Goal: Information Seeking & Learning: Learn about a topic

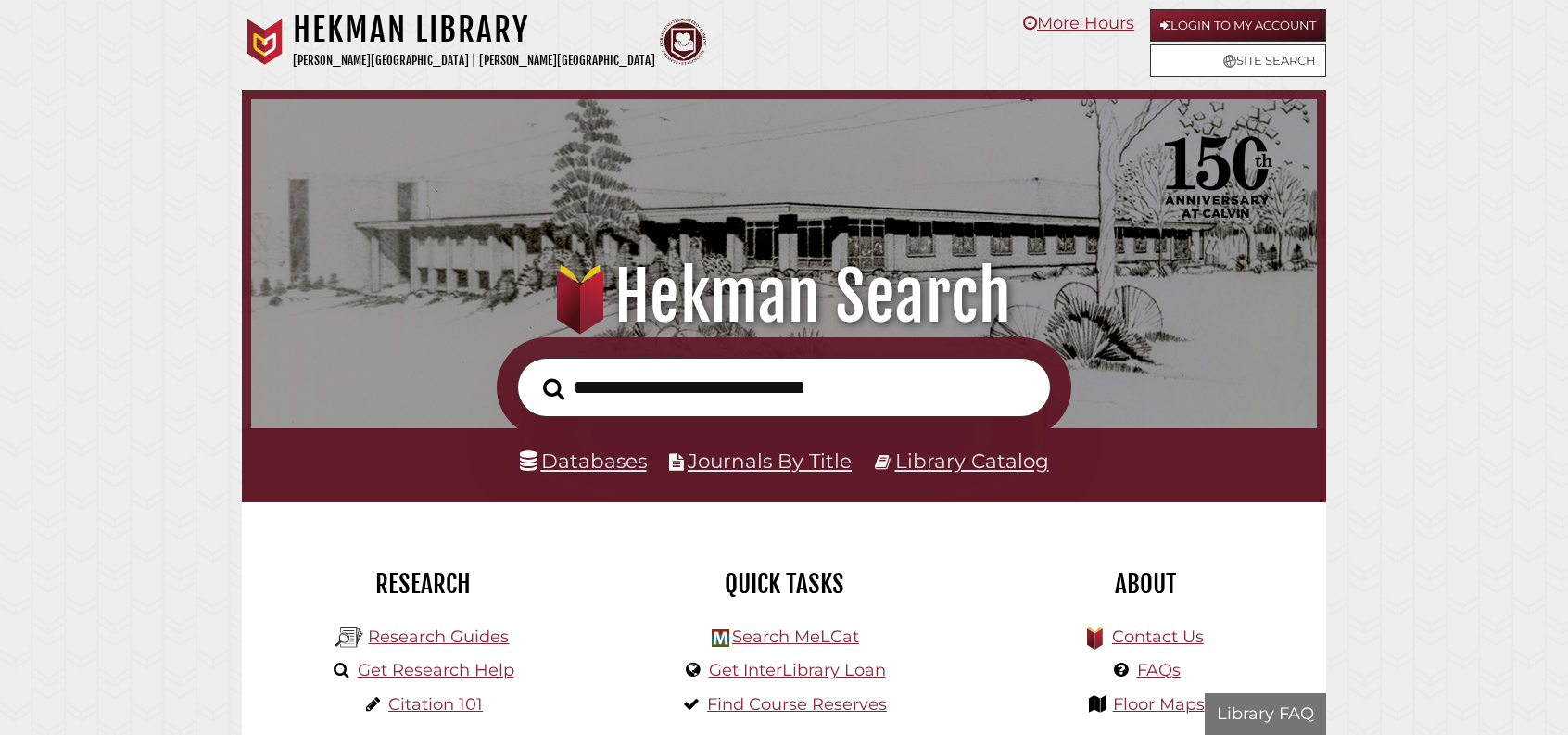
scroll to position [352, 1056]
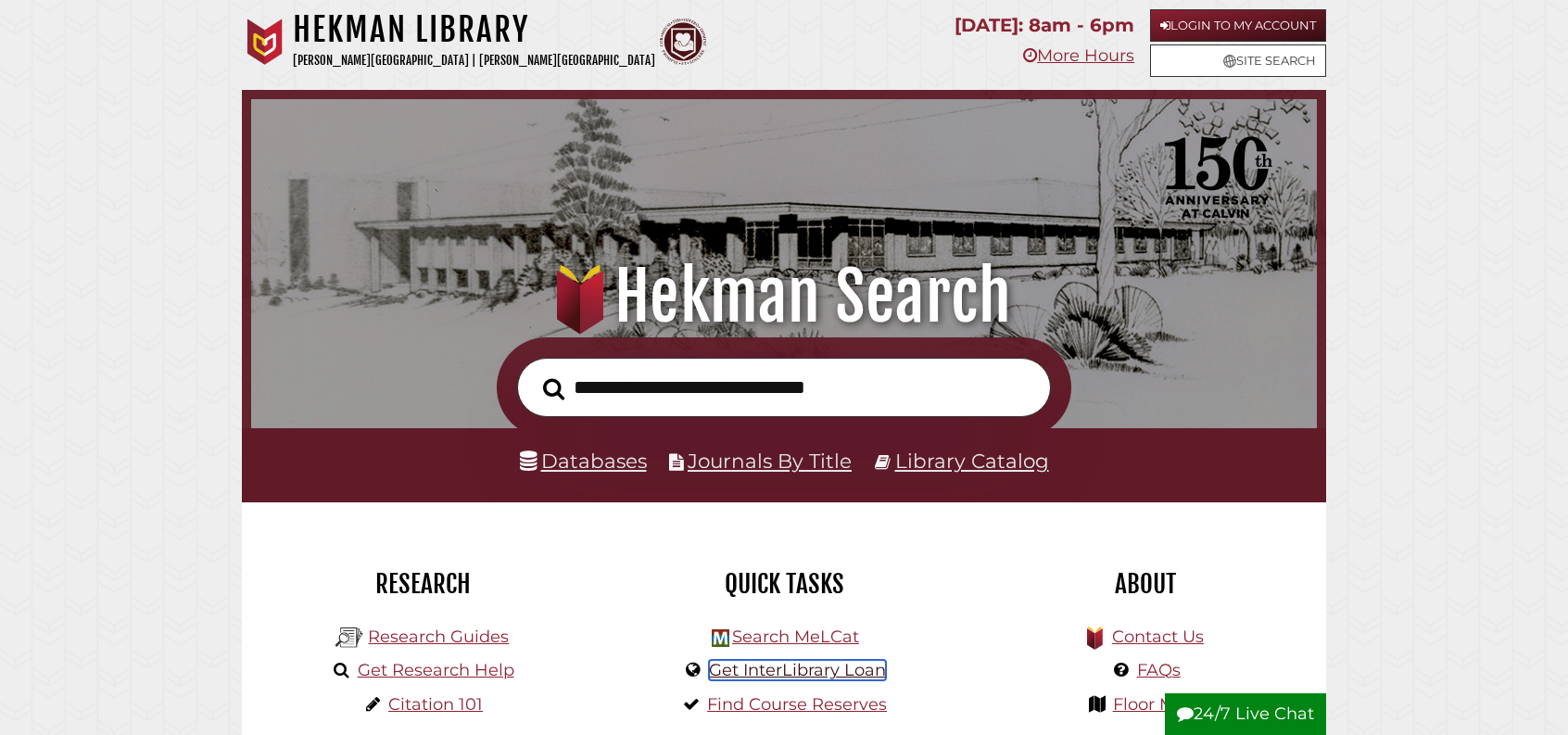
click at [808, 680] on link "Get InterLibrary Loan" at bounding box center [798, 669] width 177 height 20
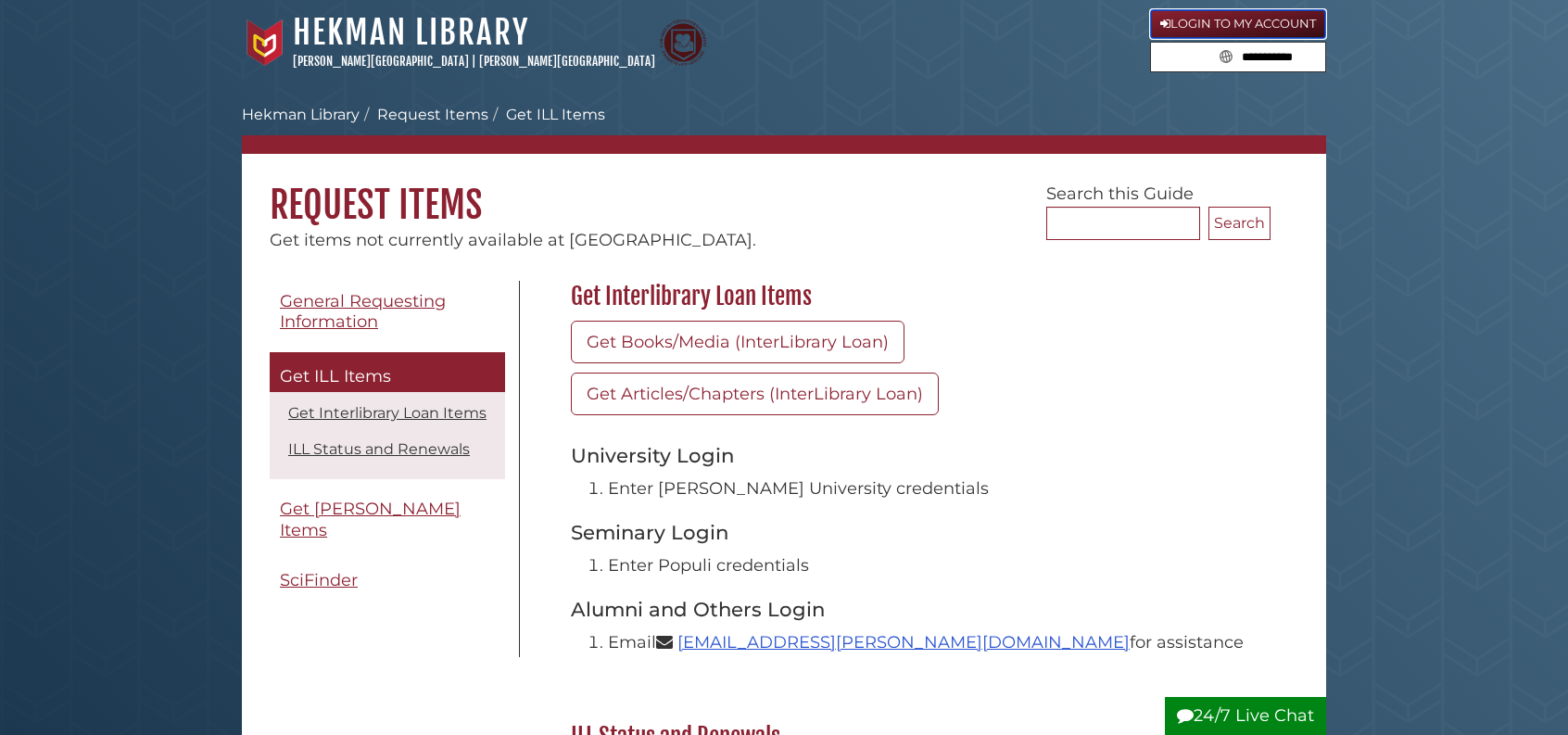
click at [1214, 22] on link "Login to My Account" at bounding box center [1238, 24] width 176 height 30
click at [353, 458] on link "ILL Status and Renewals" at bounding box center [379, 449] width 182 height 17
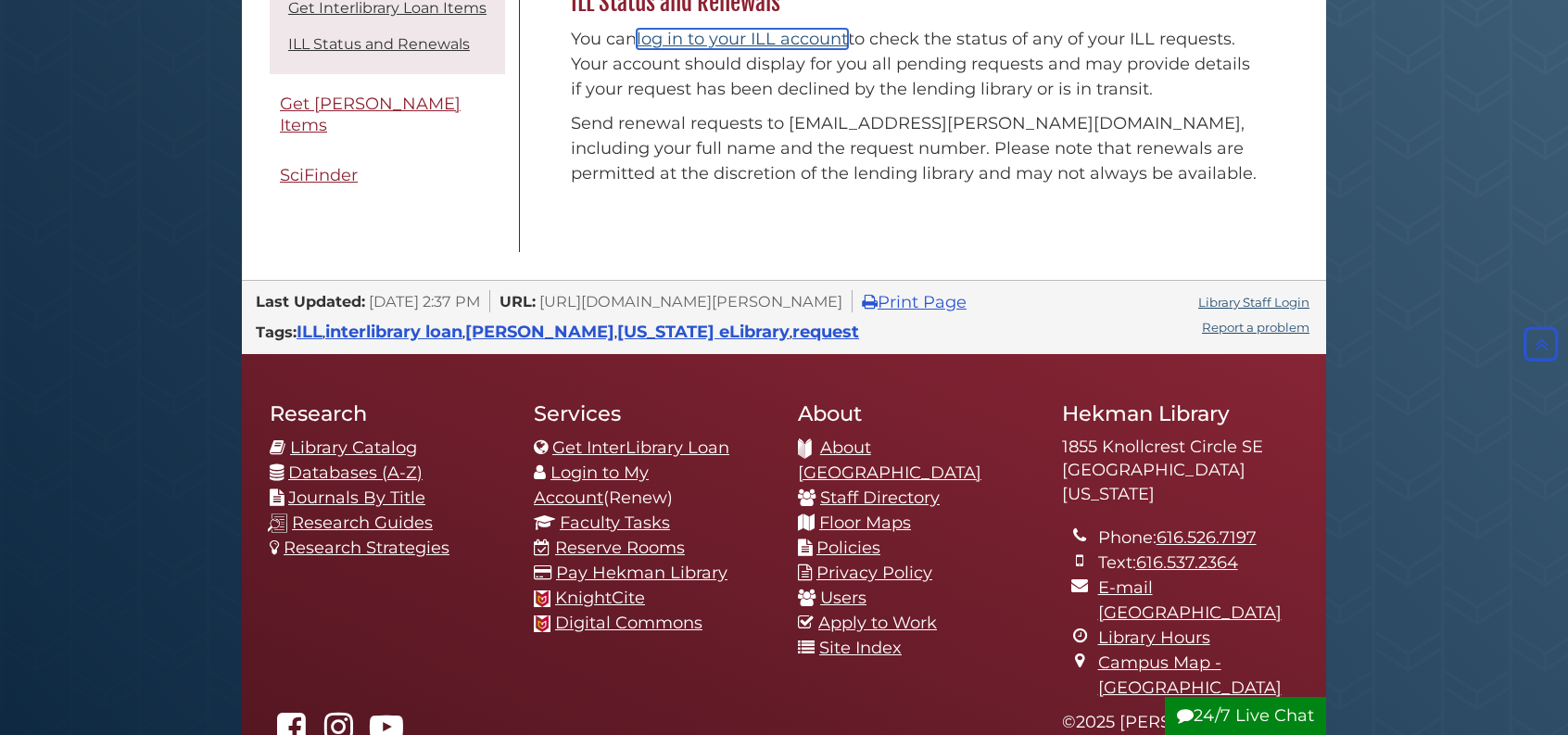
click at [742, 49] on link "log in to your ILL account" at bounding box center [742, 39] width 211 height 20
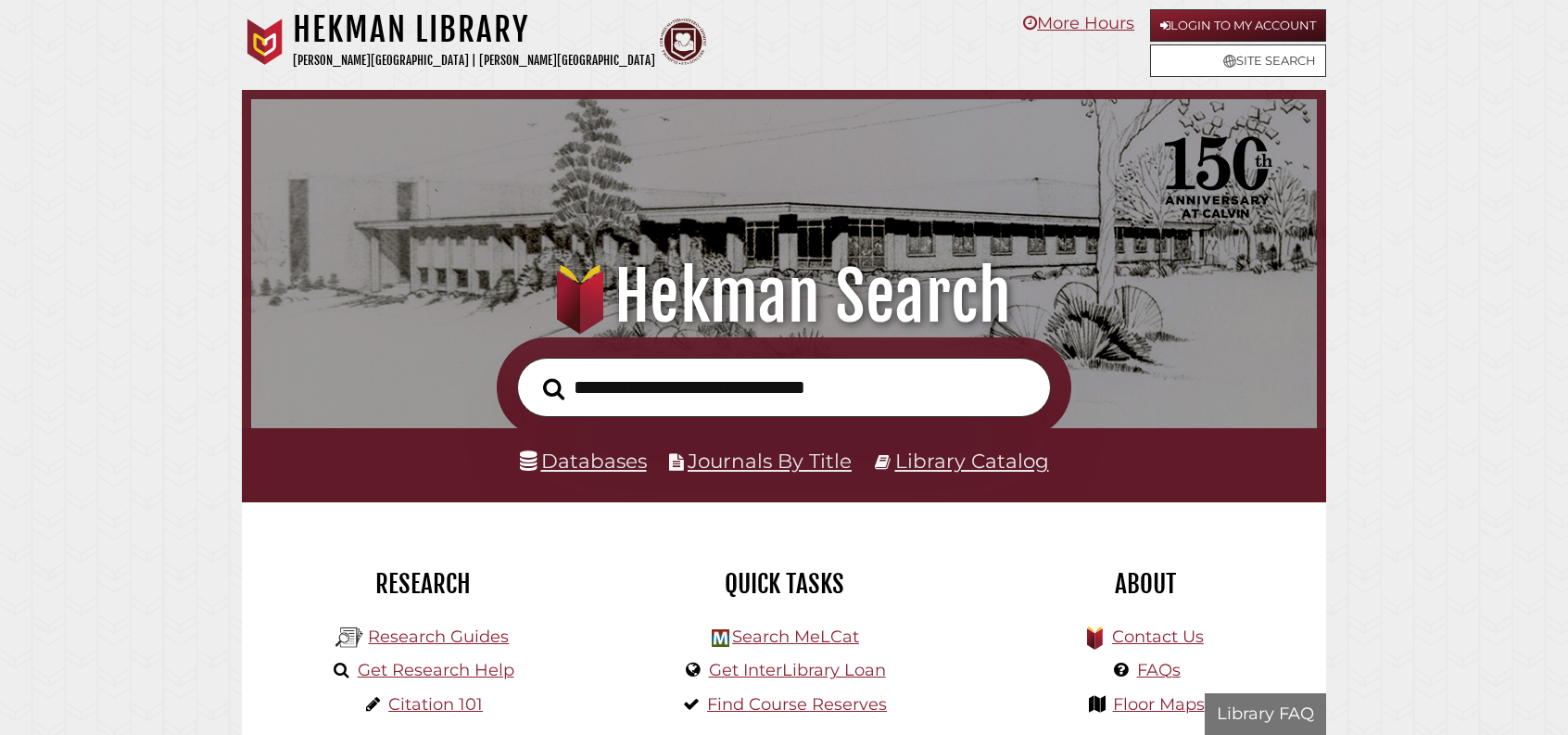
scroll to position [352, 1056]
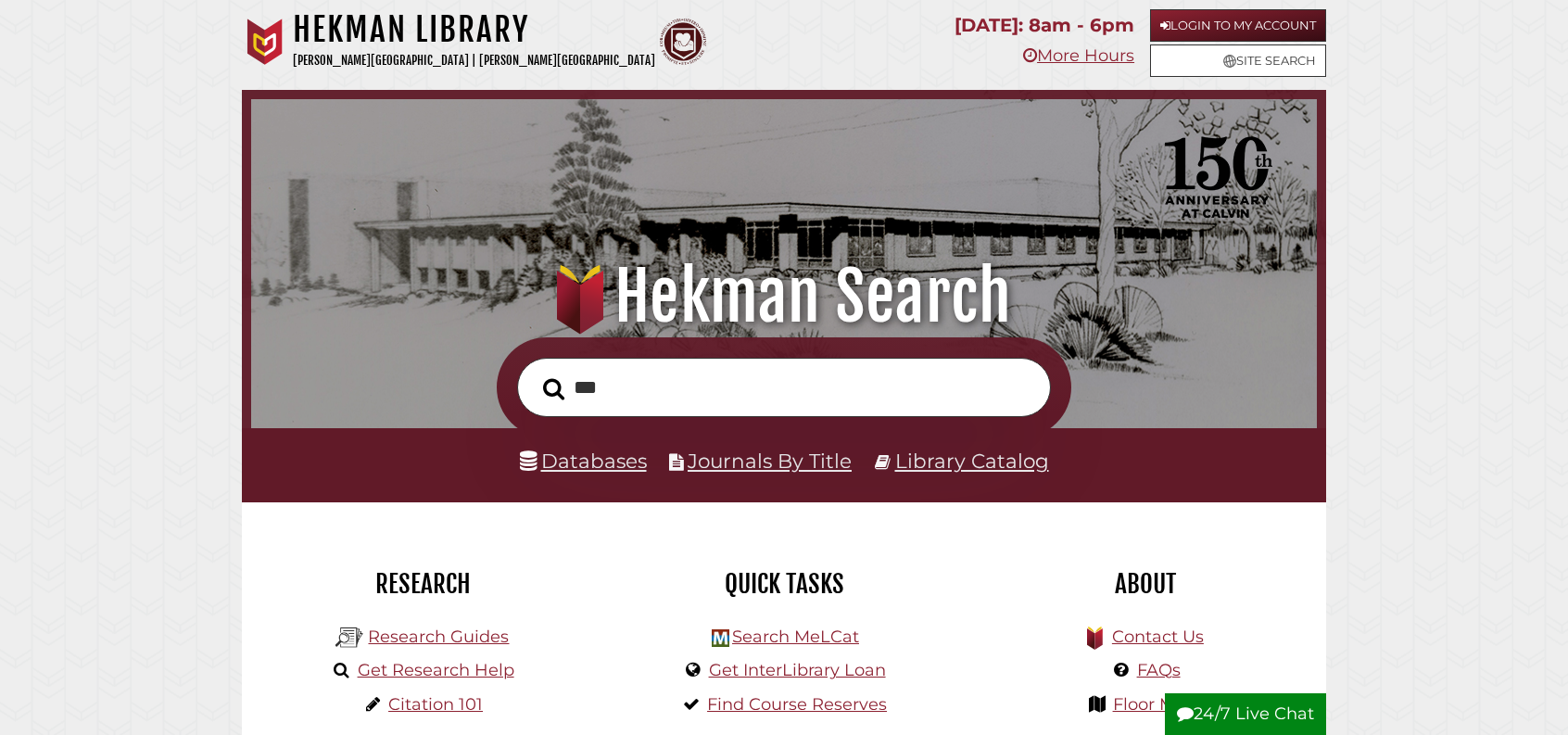
type input "**********"
click at [970, 473] on link "Library Catalog" at bounding box center [972, 460] width 154 height 24
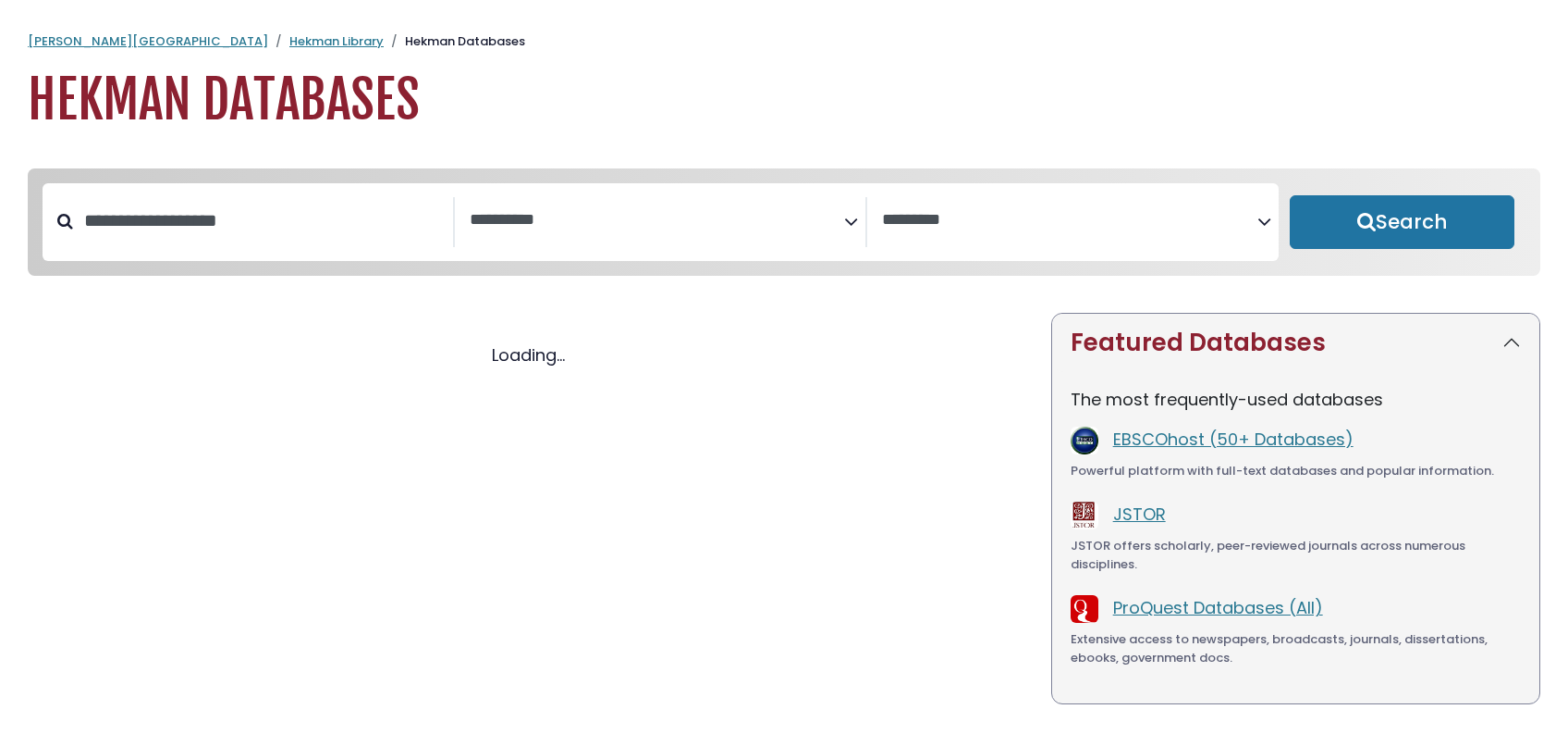
select select "Database Subject Filter"
select select "Database Vendors Filter"
select select "Database Subject Filter"
select select "Database Vendors Filter"
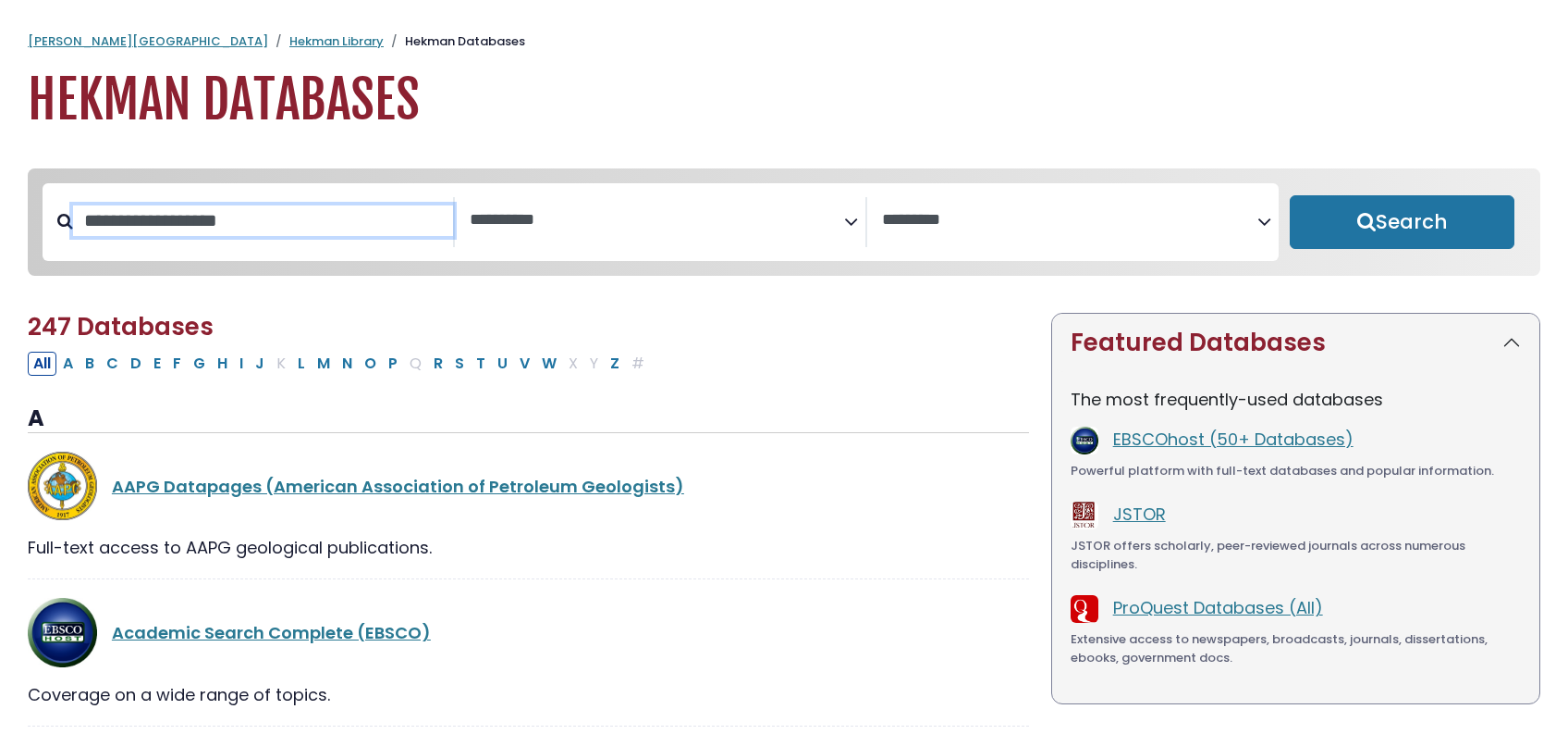
click at [251, 236] on input "Search database by title or keyword" at bounding box center [262, 221] width 380 height 31
type input "********"
click at [1290, 195] on button "Search" at bounding box center [1403, 222] width 225 height 54
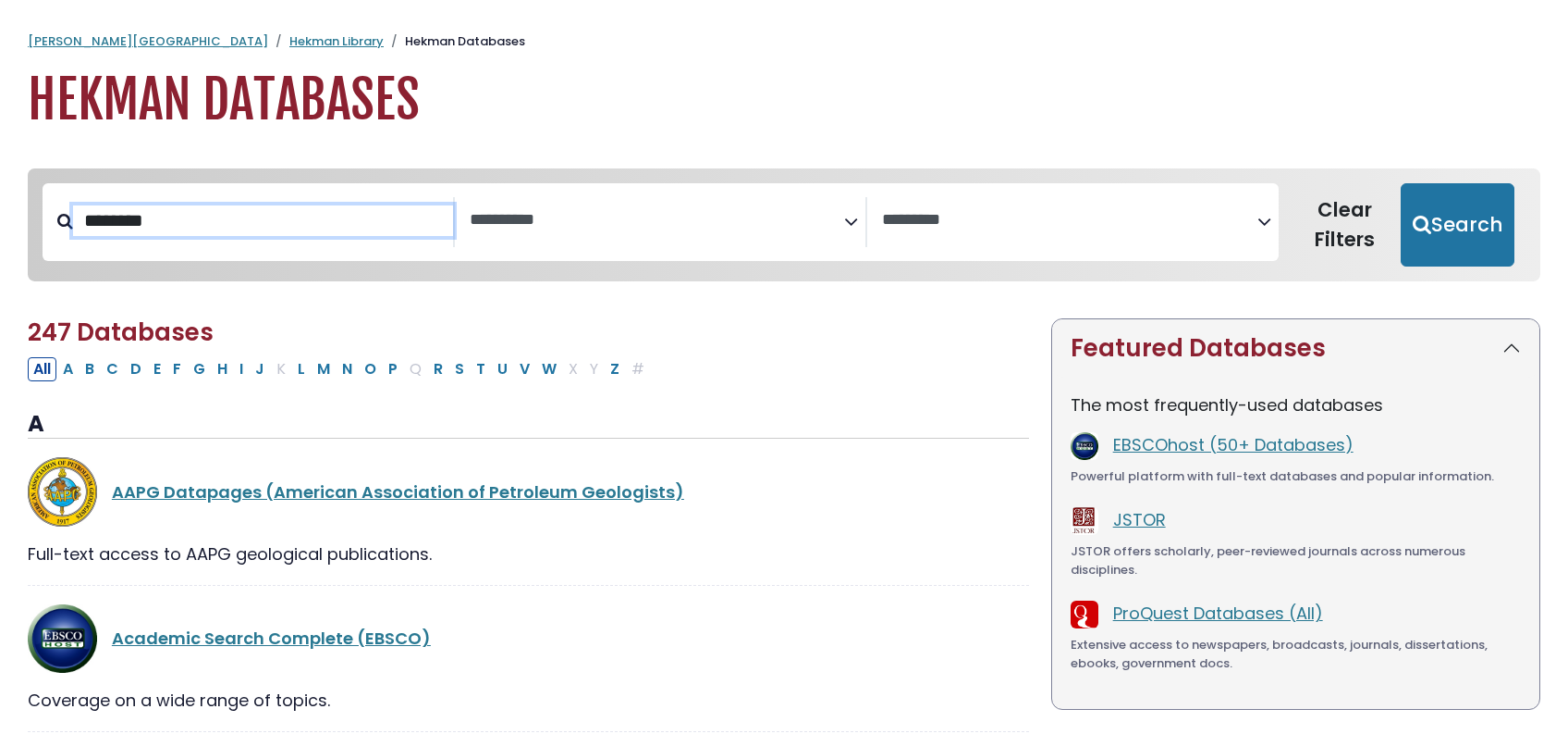
select select "Database Subject Filter"
select select "Database Vendors Filter"
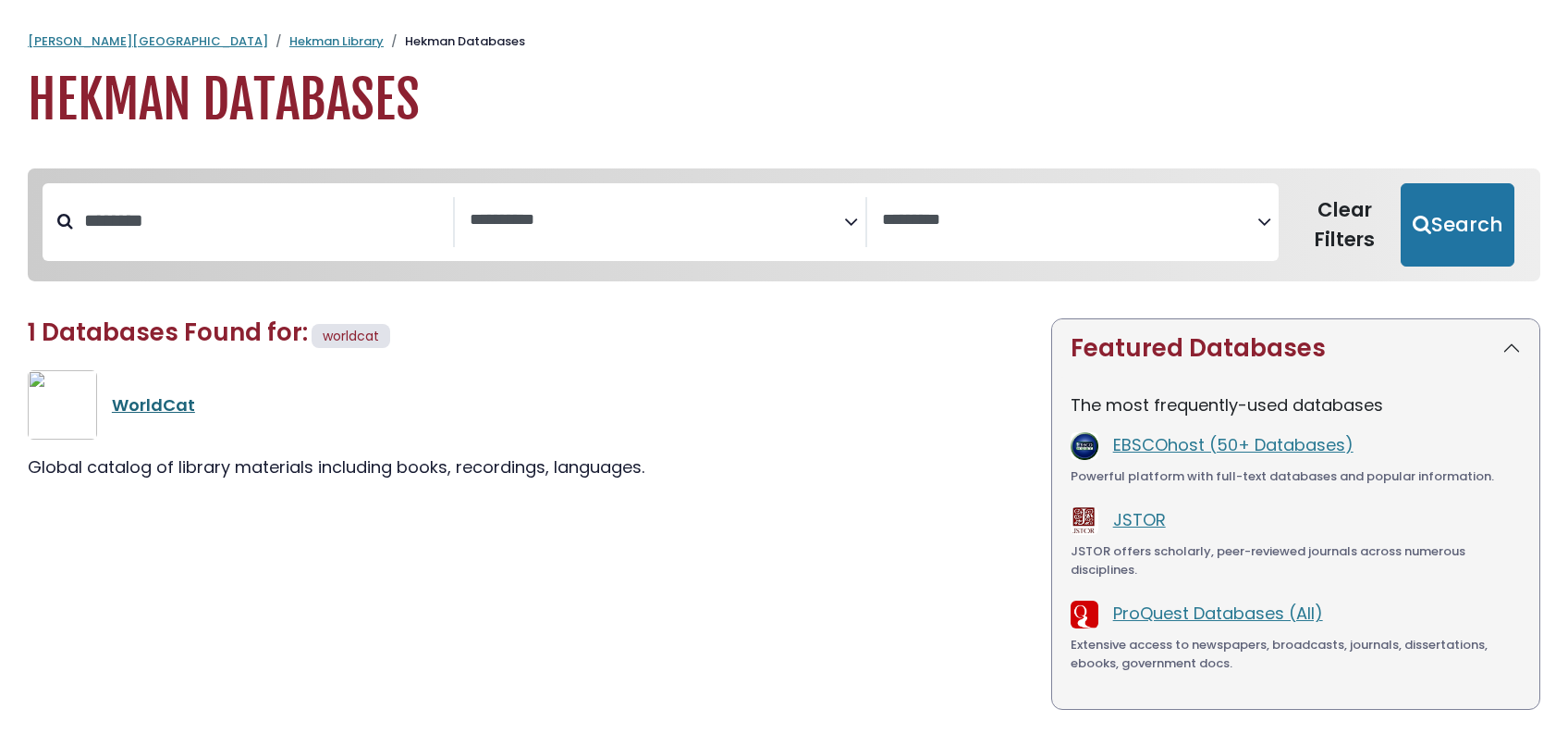
click at [195, 417] on link "WorldCat" at bounding box center [153, 405] width 84 height 23
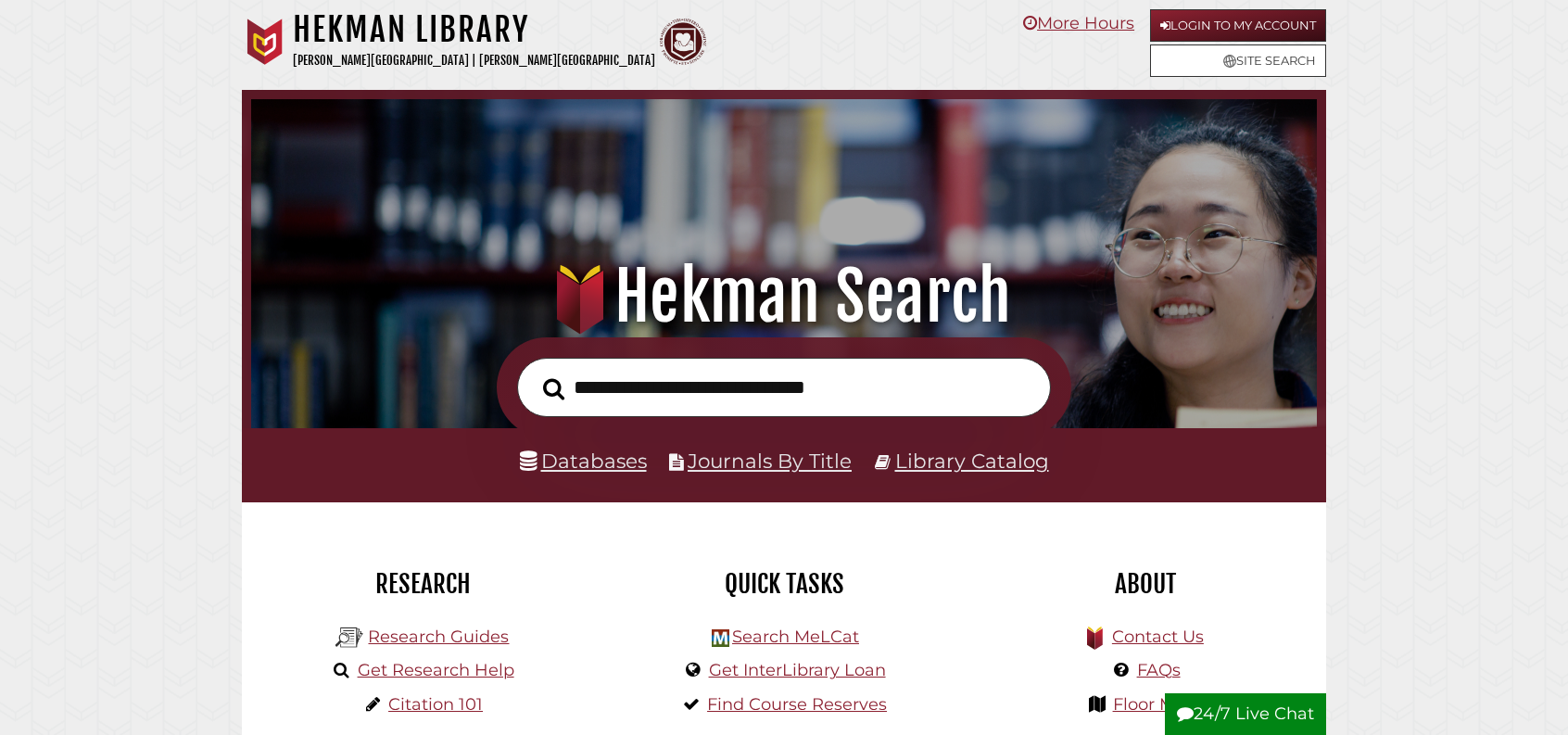
scroll to position [352, 1056]
click at [759, 646] on link "Search MeLCat" at bounding box center [796, 636] width 127 height 20
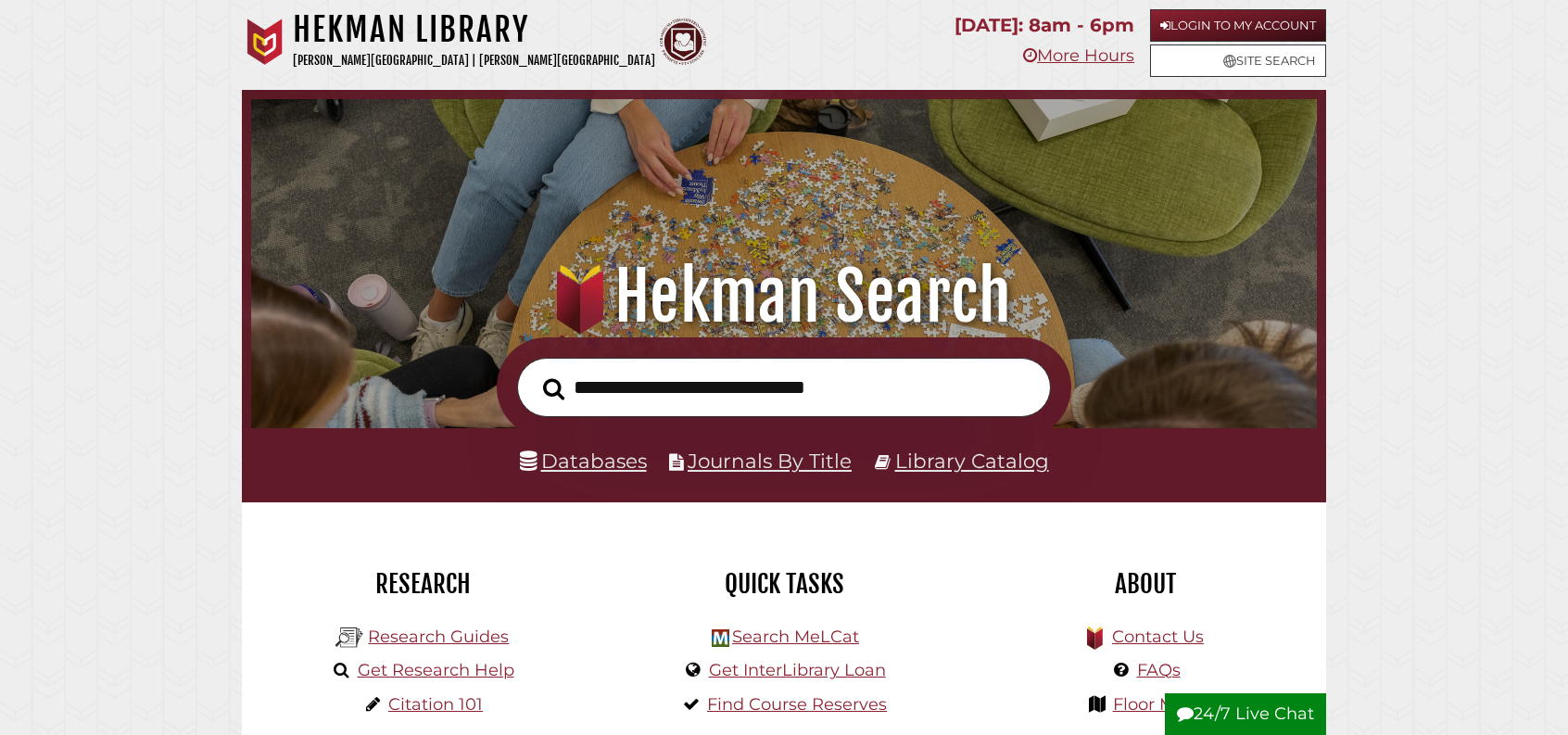
scroll to position [352, 1056]
click at [765, 402] on input "text" at bounding box center [784, 387] width 534 height 61
type input "**********"
click at [930, 473] on link "Library Catalog" at bounding box center [972, 460] width 154 height 24
